Goal: Information Seeking & Learning: Get advice/opinions

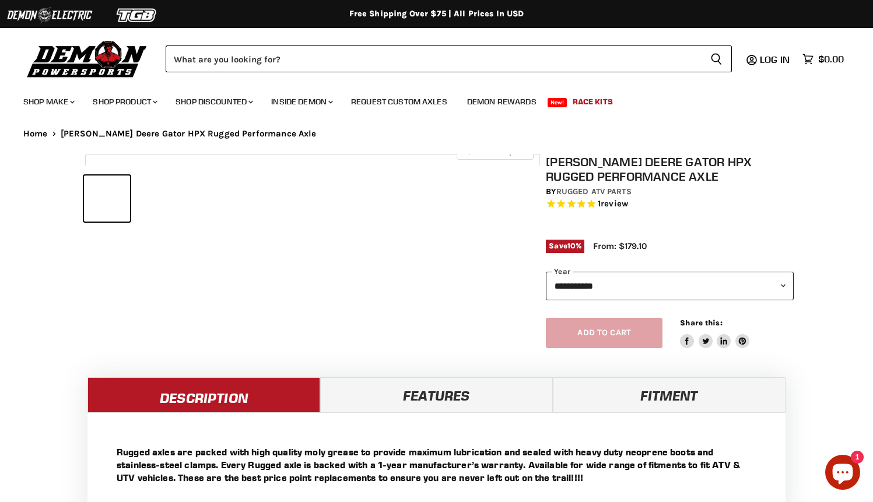
select select "******"
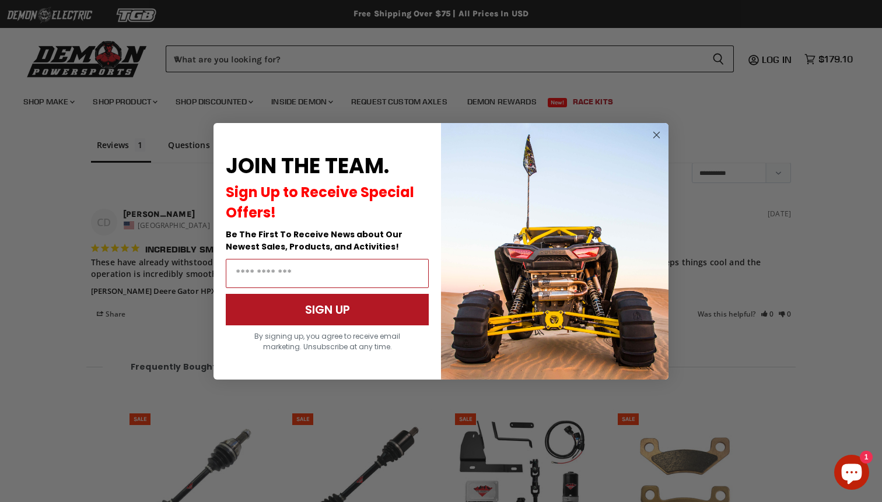
scroll to position [985, 0]
